Goal: Task Accomplishment & Management: Manage account settings

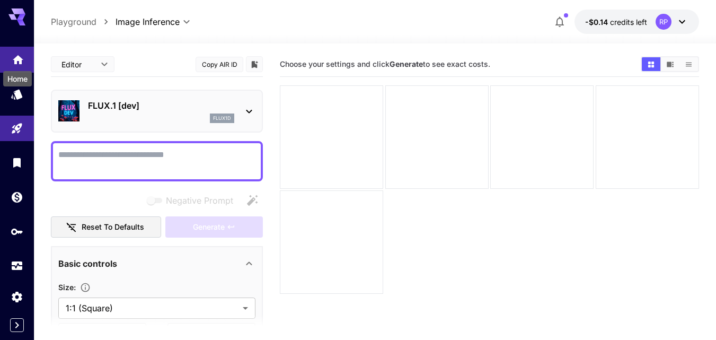
click at [22, 57] on icon "Home" at bounding box center [18, 56] width 13 height 13
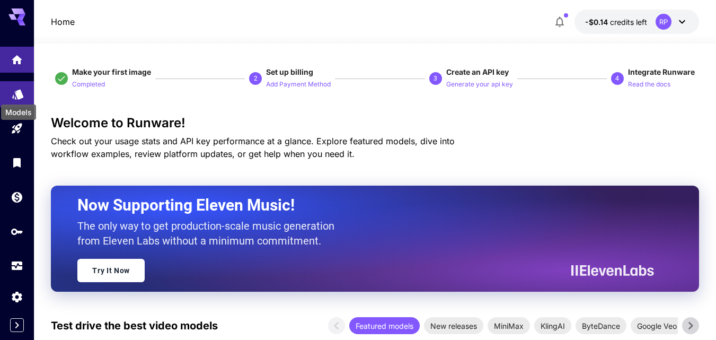
click at [20, 95] on icon "Models" at bounding box center [18, 90] width 13 height 13
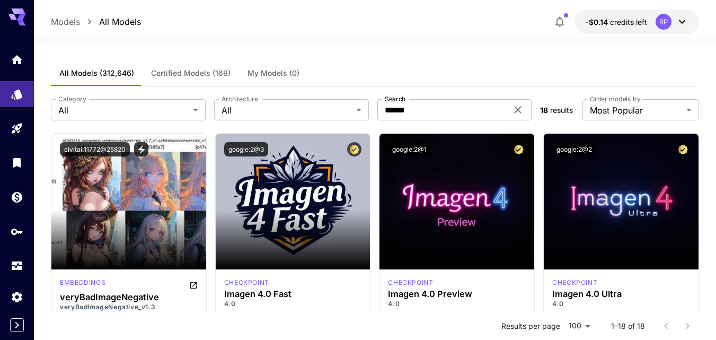
click at [171, 73] on span "Certified Models (169)" at bounding box center [190, 73] width 79 height 10
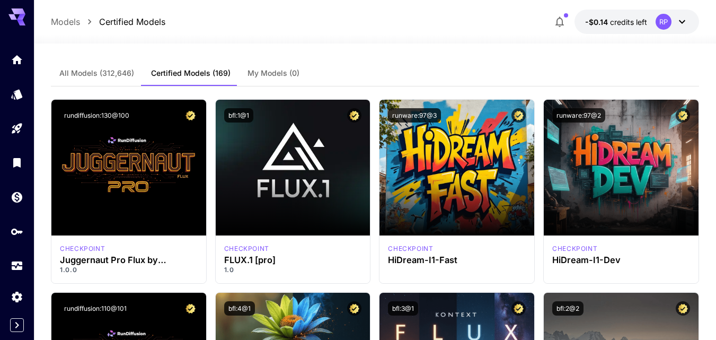
click at [684, 22] on icon at bounding box center [681, 21] width 13 height 13
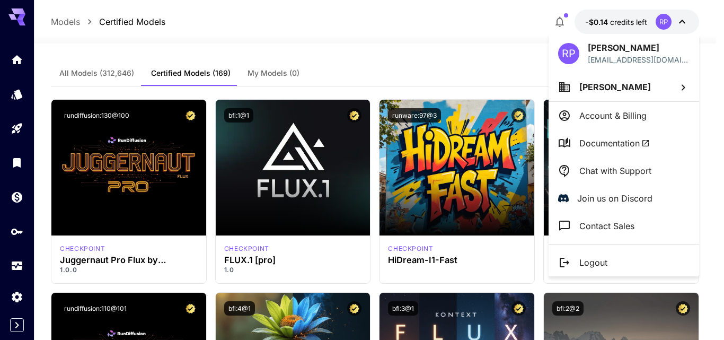
click at [658, 24] on div at bounding box center [362, 170] width 724 height 340
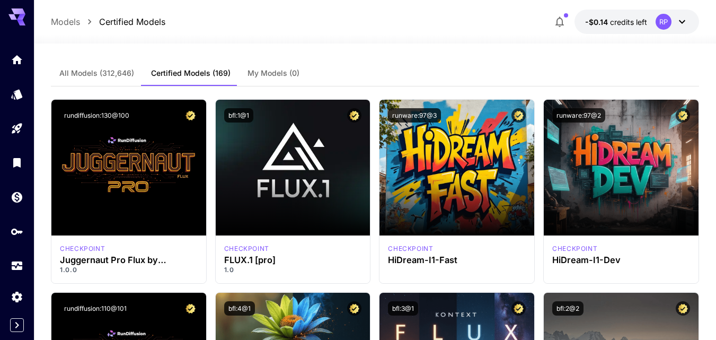
click at [683, 23] on icon at bounding box center [681, 21] width 13 height 13
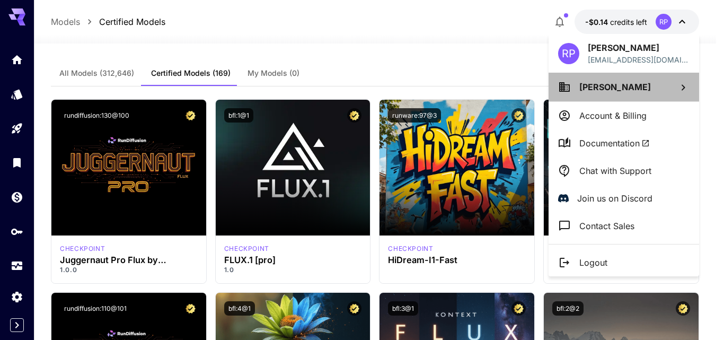
click at [684, 91] on icon at bounding box center [682, 87] width 13 height 13
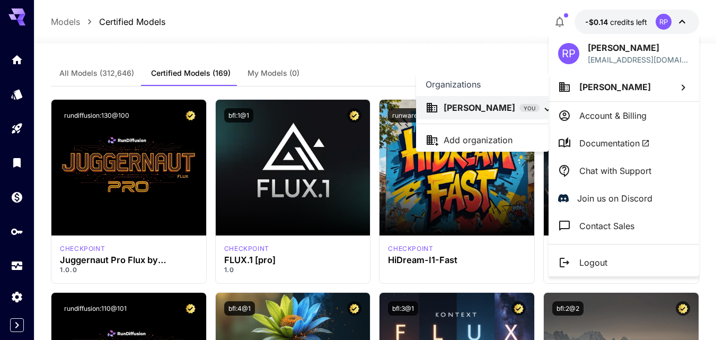
click at [680, 17] on div at bounding box center [362, 170] width 724 height 340
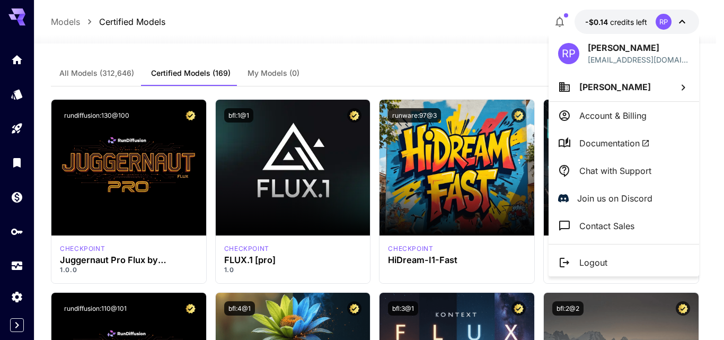
click at [507, 28] on div at bounding box center [362, 170] width 724 height 340
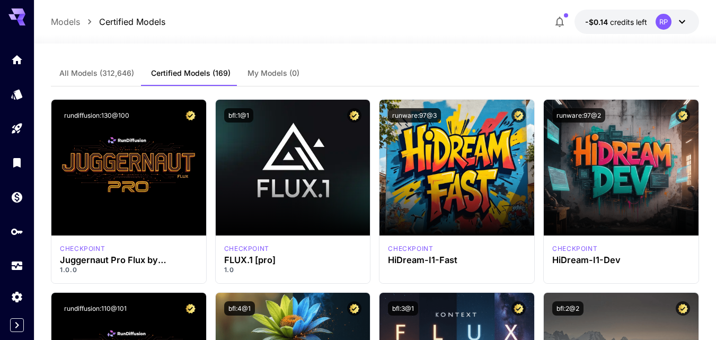
click at [682, 21] on icon at bounding box center [681, 21] width 13 height 13
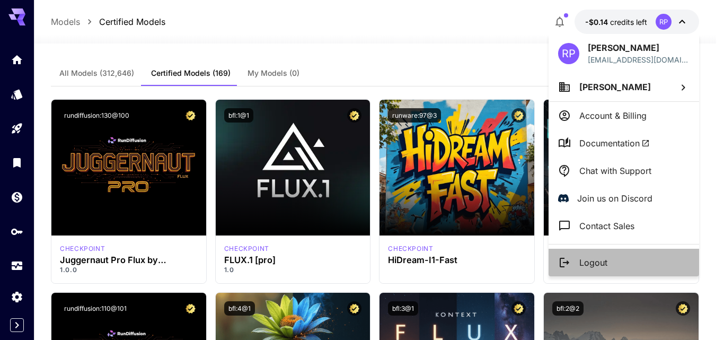
click at [594, 258] on p "Logout" at bounding box center [593, 262] width 28 height 13
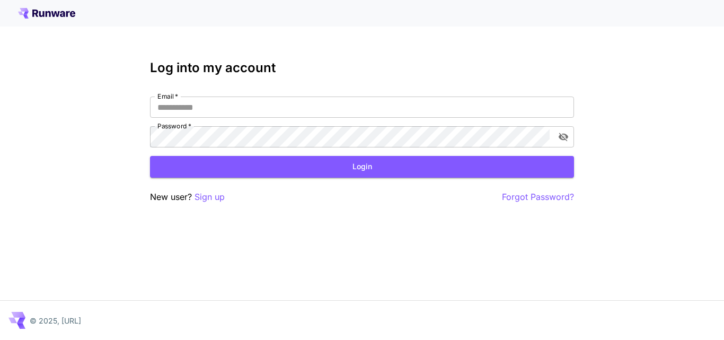
type input "**********"
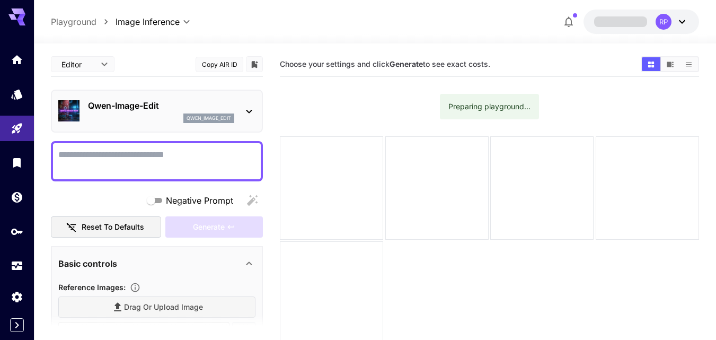
click at [661, 21] on div "RP" at bounding box center [663, 22] width 16 height 16
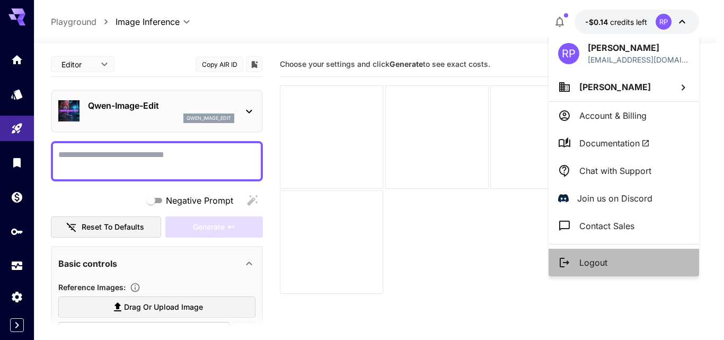
click at [592, 265] on p "Logout" at bounding box center [593, 262] width 28 height 13
